Goal: Task Accomplishment & Management: Use online tool/utility

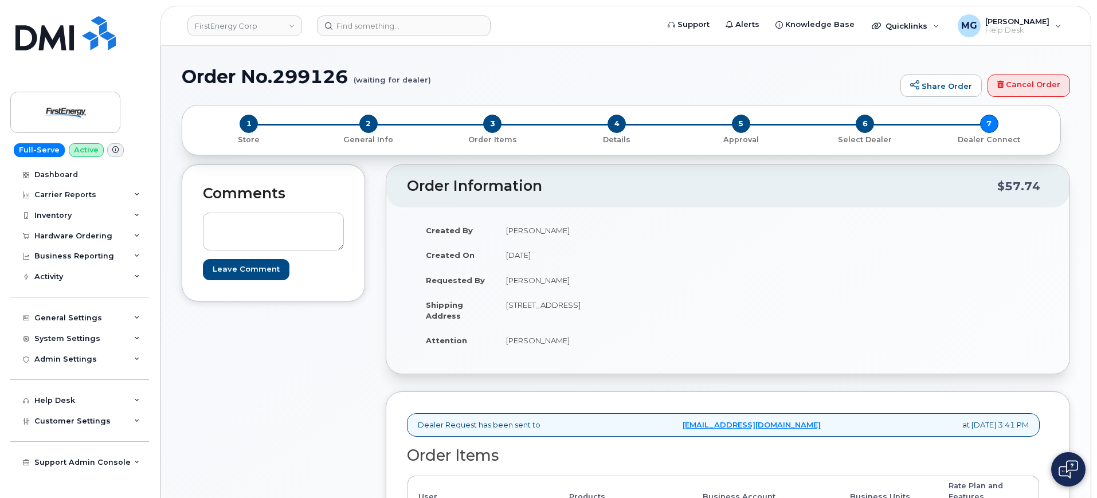
click at [291, 379] on div "Comments Leave Comment" at bounding box center [273, 445] width 183 height 562
click at [253, 387] on div "Comments Leave Comment" at bounding box center [273, 445] width 183 height 562
click at [281, 334] on div "Comments Leave Comment" at bounding box center [273, 445] width 183 height 562
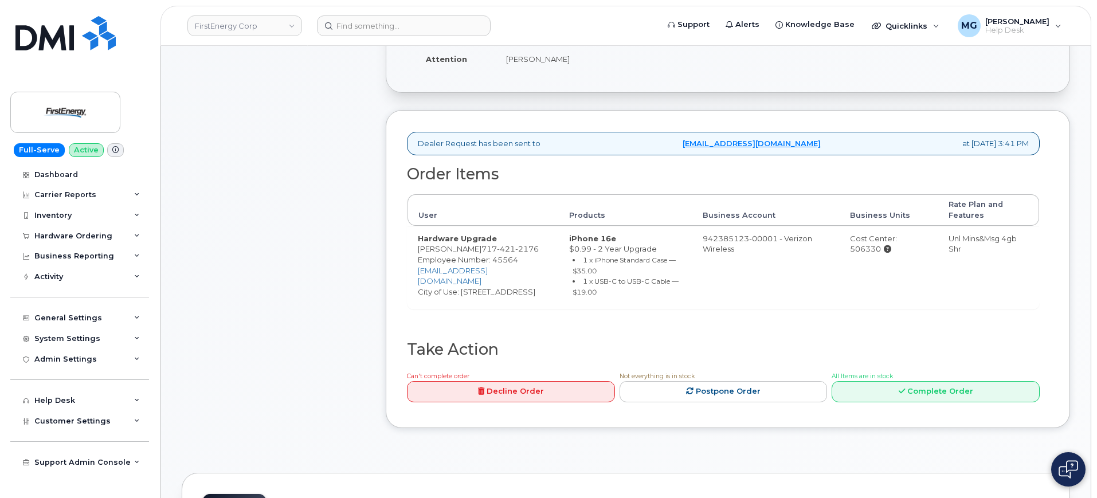
scroll to position [501, 0]
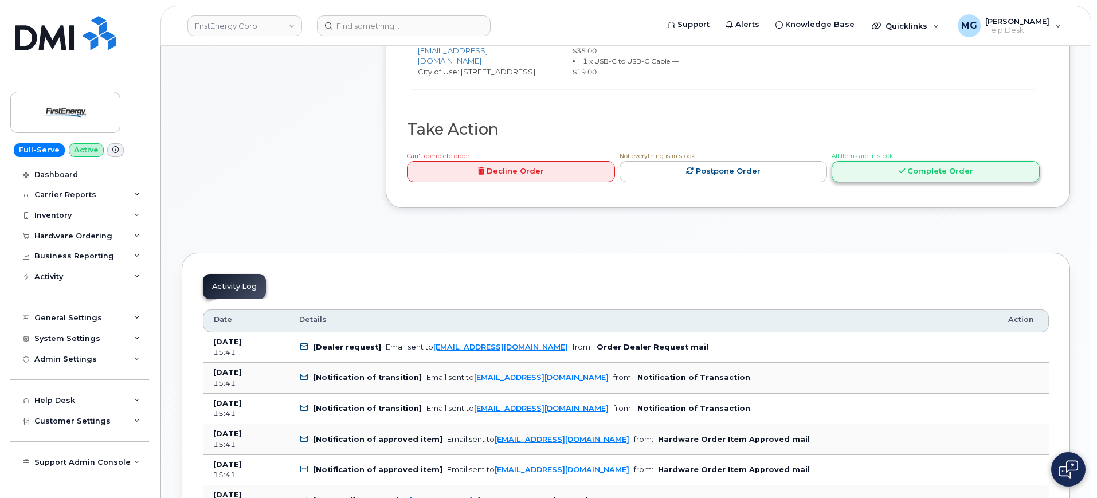
click at [924, 162] on link "Complete Order" at bounding box center [936, 171] width 208 height 21
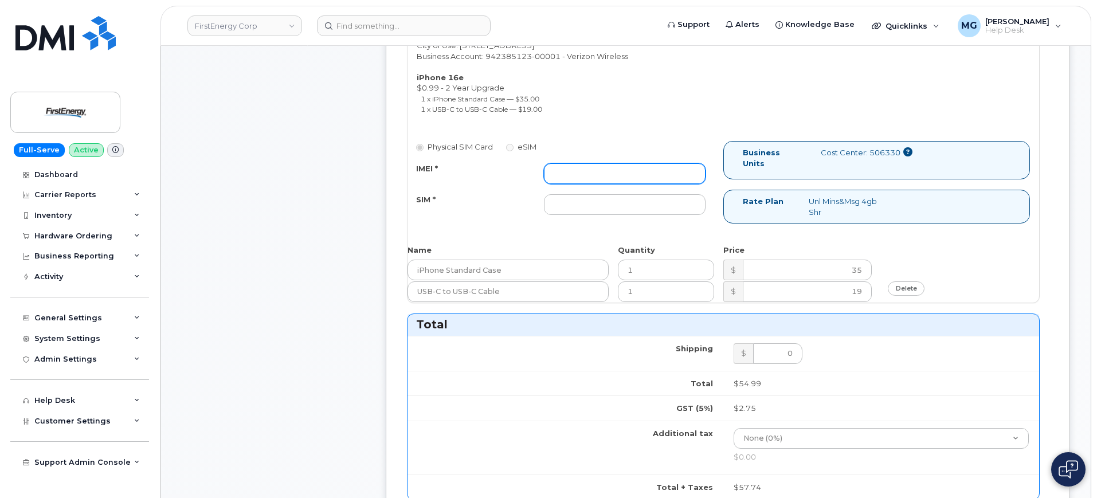
click at [614, 174] on input "IMEI *" at bounding box center [625, 173] width 162 height 21
click at [592, 178] on input "IMEI *" at bounding box center [625, 173] width 162 height 21
paste input "351589733441932"
type input "351589733441932"
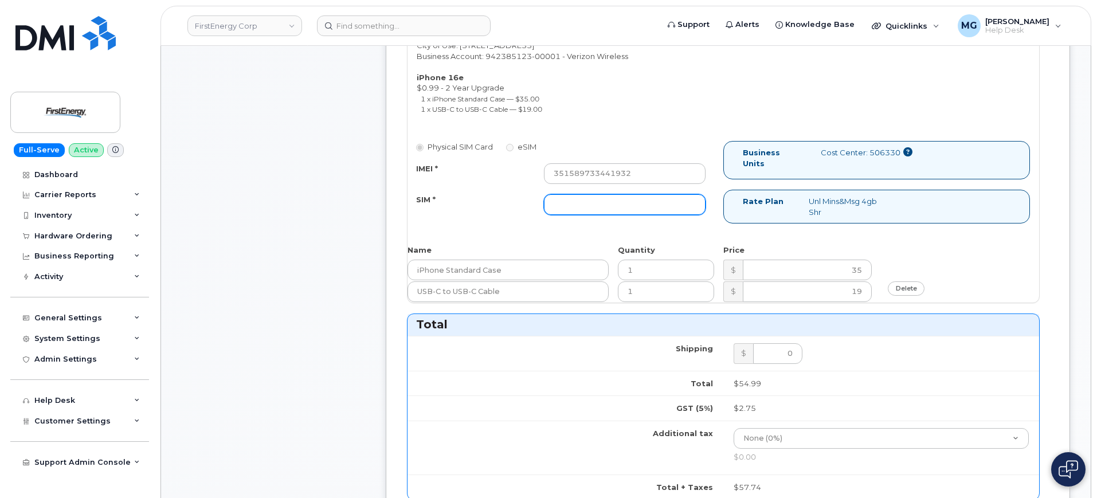
click at [581, 197] on input "SIM *" at bounding box center [625, 204] width 162 height 21
paste input "[TECHNICAL_ID]"
type input "[TECHNICAL_ID]"
click at [498, 232] on div "Matthew N Gregorits 717 421 2176 Employee Number: 45564 mgregorits@firstenergyc…" at bounding box center [723, 149] width 632 height 305
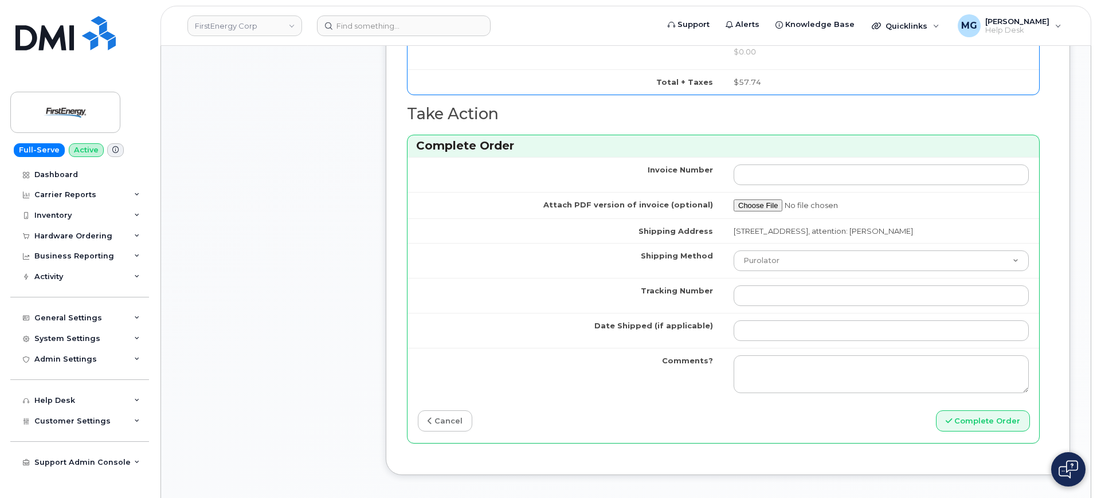
scroll to position [931, 0]
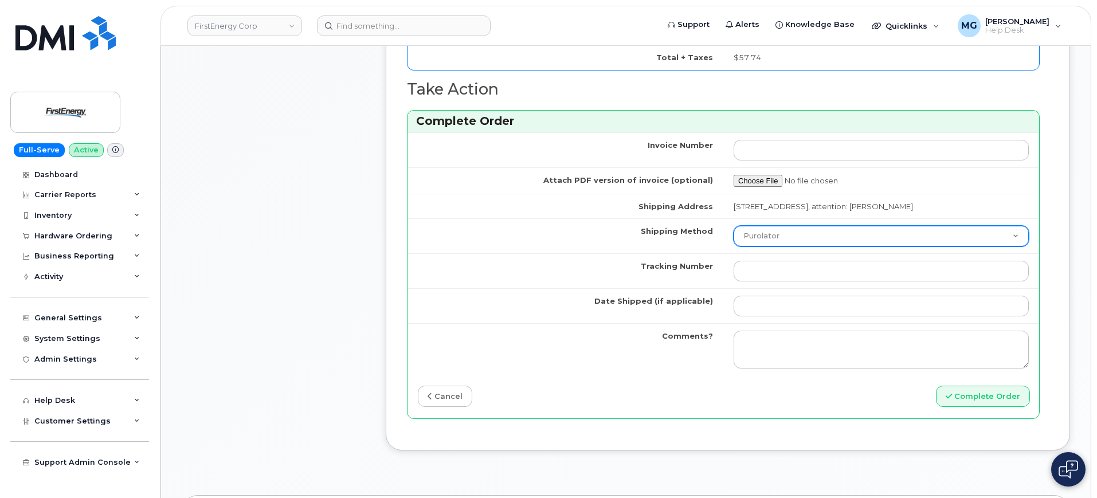
drag, startPoint x: 765, startPoint y: 223, endPoint x: 771, endPoint y: 224, distance: 6.4
click at [765, 226] on select "Purolator UPS FedEx Canada Post Courier Other Drop Off Pick Up" at bounding box center [881, 236] width 295 height 21
select select "FedEx"
click at [734, 226] on select "Purolator UPS FedEx Canada Post Courier Other Drop Off Pick Up" at bounding box center [881, 236] width 295 height 21
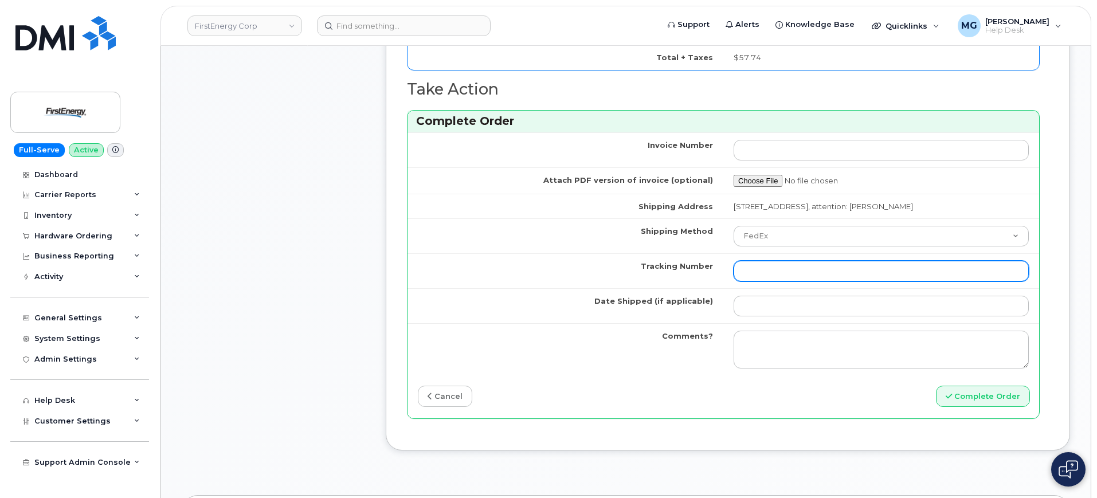
click at [758, 272] on input "Tracking Number" at bounding box center [881, 271] width 295 height 21
type input "1195269474070001711200446891518873"
click at [936, 386] on button "Complete Order" at bounding box center [983, 396] width 94 height 21
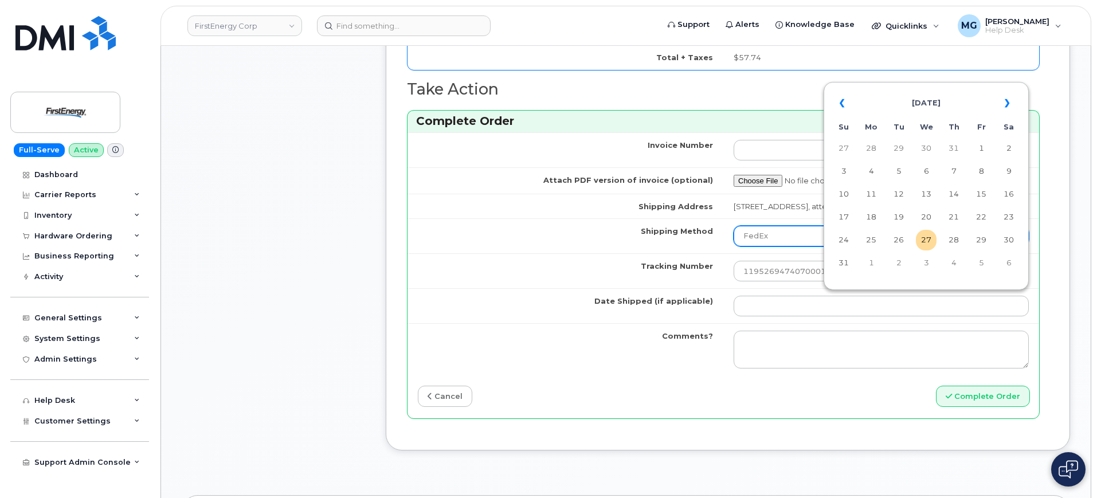
click at [928, 237] on td "27" at bounding box center [926, 240] width 21 height 21
type input "[DATE]"
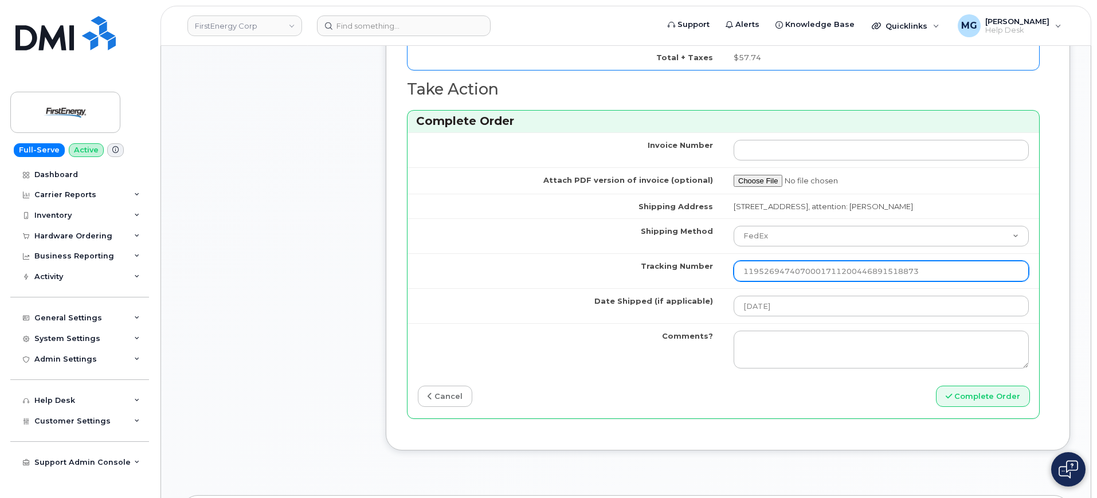
drag, startPoint x: 856, startPoint y: 269, endPoint x: 552, endPoint y: 284, distance: 304.7
click at [539, 282] on tr "Tracking Number 1195269474070001711200446891518873" at bounding box center [723, 270] width 632 height 35
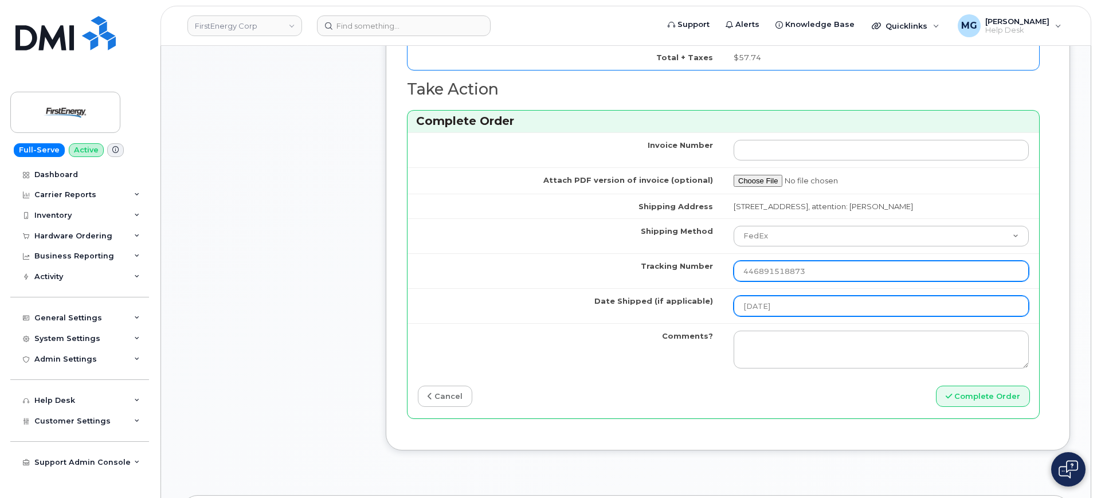
type input "446891518873"
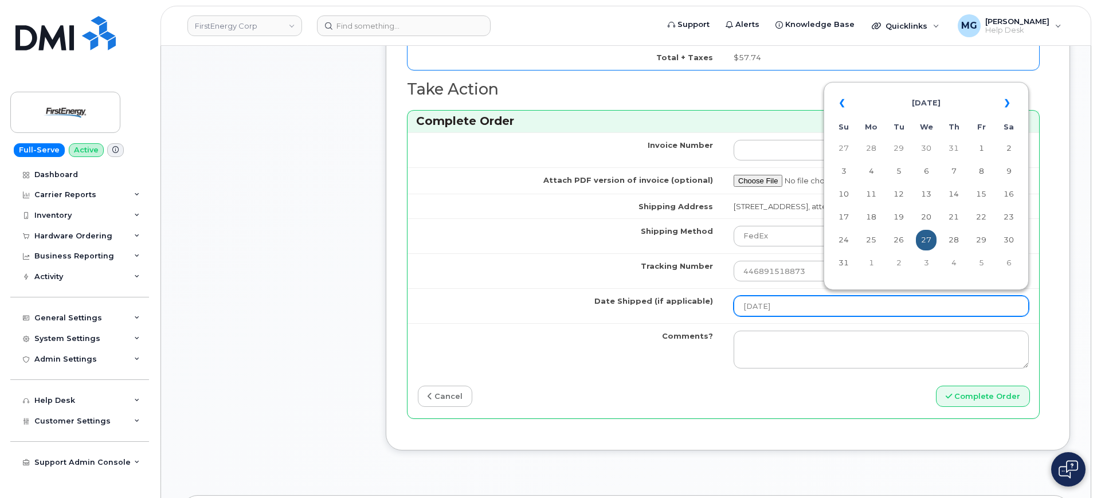
click at [807, 296] on input "[DATE]" at bounding box center [881, 306] width 295 height 21
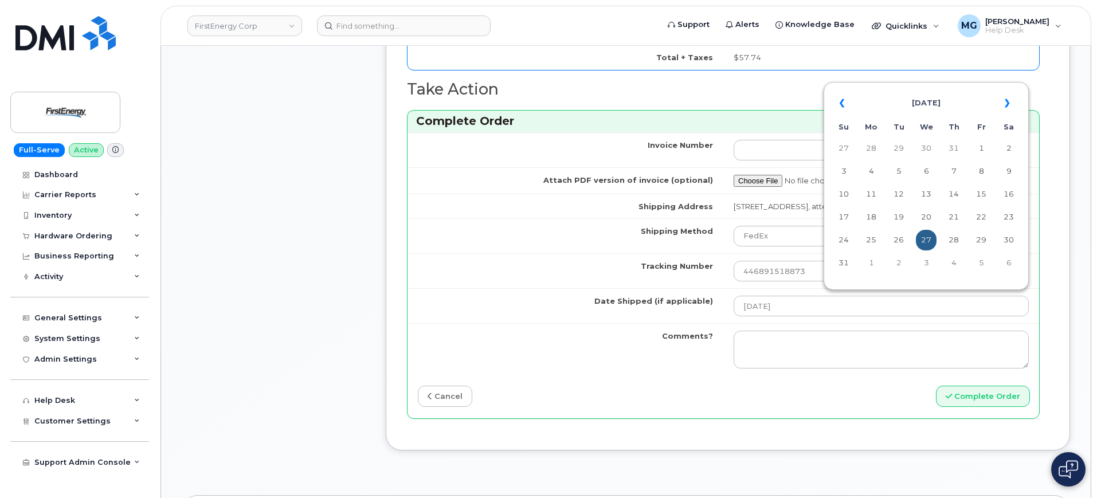
click at [543, 350] on td "Comments?" at bounding box center [565, 349] width 316 height 52
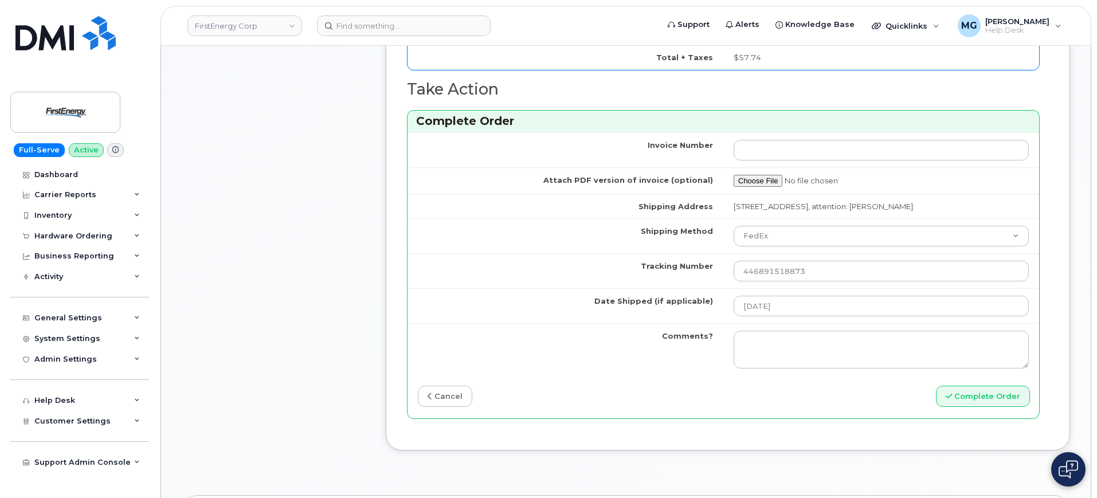
click at [637, 362] on td "Comments?" at bounding box center [565, 349] width 316 height 52
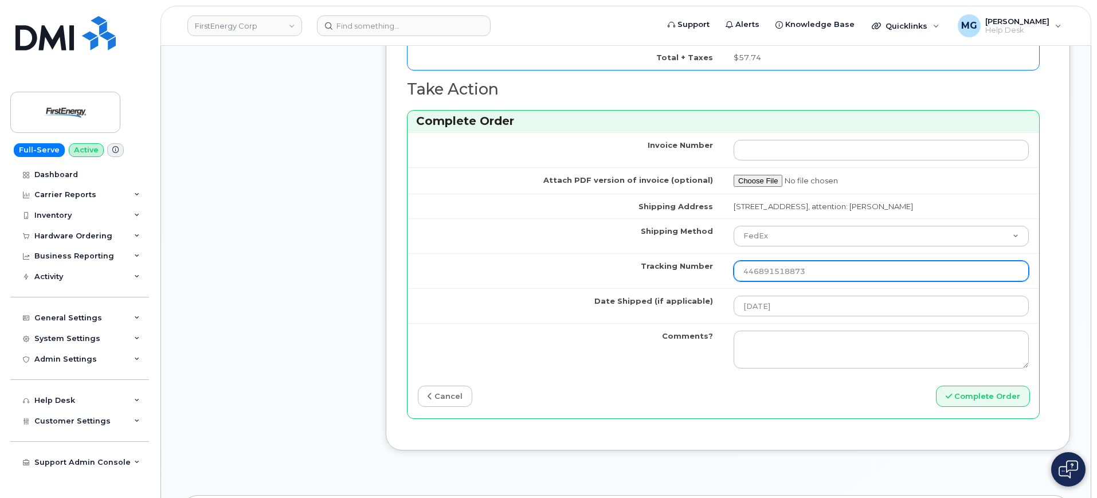
click at [829, 267] on input "446891518873" at bounding box center [881, 271] width 295 height 21
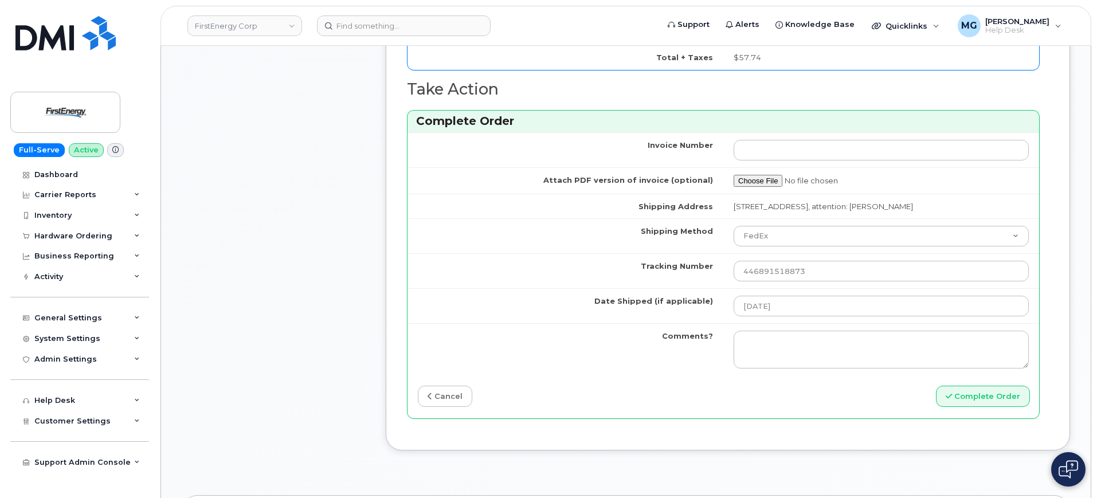
click at [597, 351] on td "Comments?" at bounding box center [565, 349] width 316 height 52
drag, startPoint x: 667, startPoint y: 387, endPoint x: 756, endPoint y: 390, distance: 89.4
click at [667, 386] on div "cancel" at bounding box center [565, 396] width 316 height 21
drag, startPoint x: 978, startPoint y: 390, endPoint x: 677, endPoint y: 386, distance: 300.9
click at [690, 389] on div "cancel Complete Order" at bounding box center [723, 396] width 632 height 21
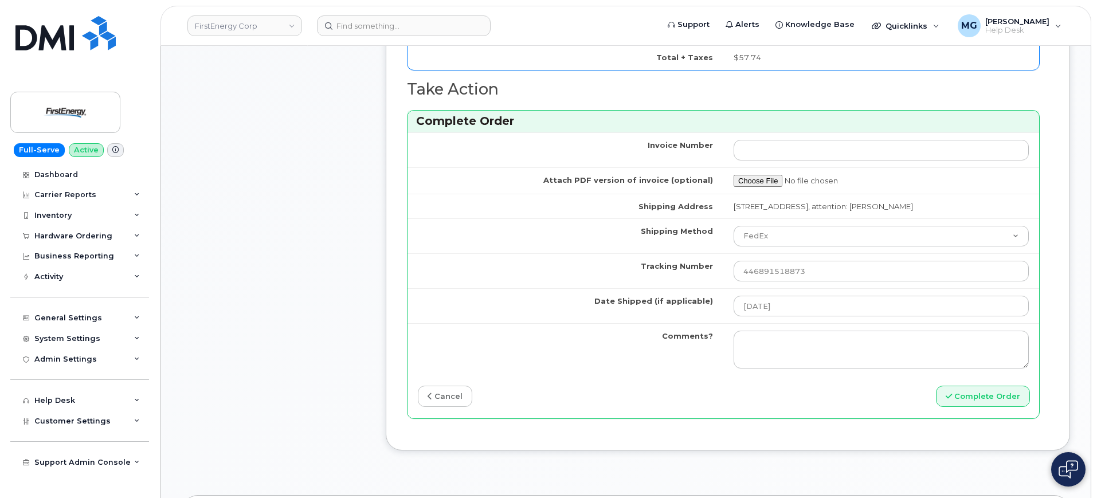
click at [659, 379] on div "Invoice Number Attach PDF version of invoice (optional) Shipping Address 2806 S…" at bounding box center [723, 275] width 632 height 286
click at [983, 392] on button "Complete Order" at bounding box center [983, 396] width 94 height 21
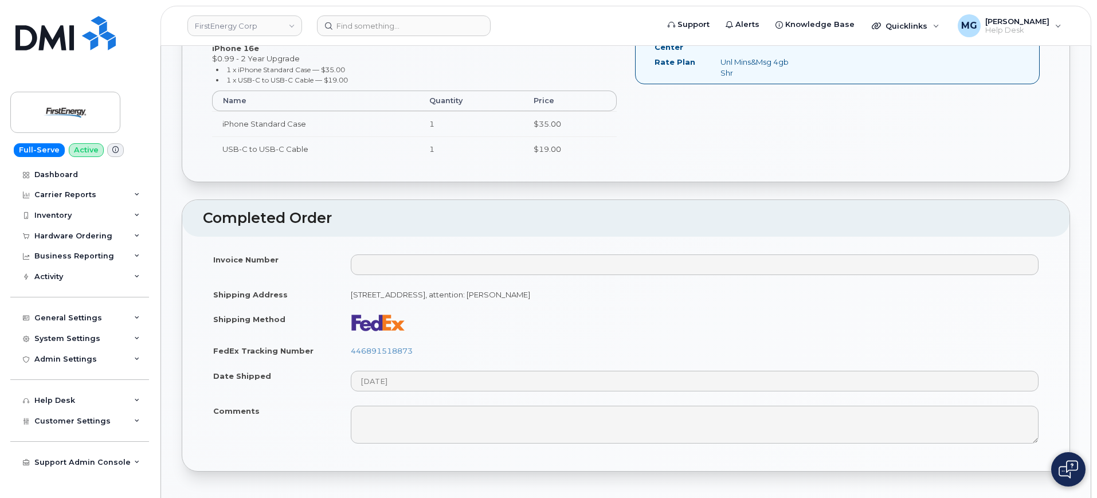
scroll to position [430, 0]
